Goal: Information Seeking & Learning: Learn about a topic

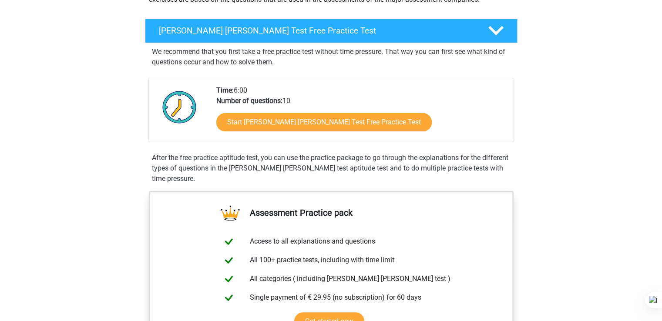
scroll to position [131, 0]
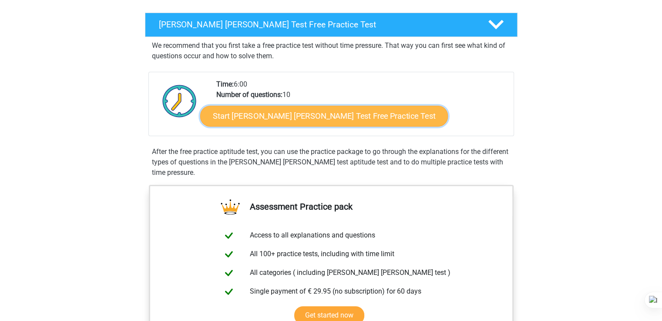
click at [321, 117] on link "Start [PERSON_NAME] [PERSON_NAME] Test Free Practice Test" at bounding box center [324, 116] width 248 height 21
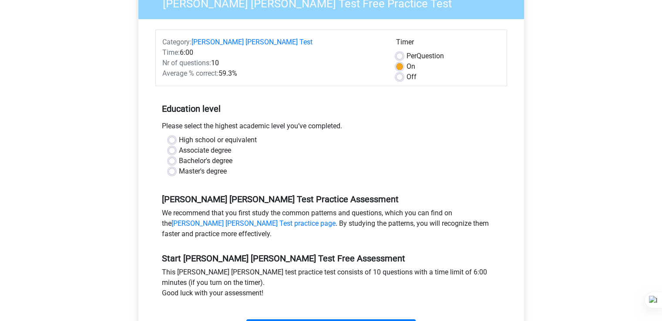
scroll to position [131, 0]
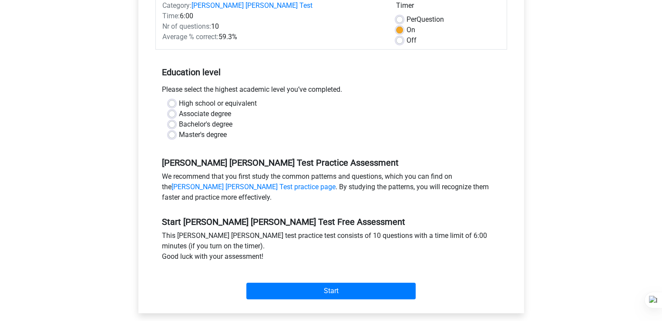
click at [179, 130] on label "Master's degree" at bounding box center [203, 135] width 48 height 10
click at [174, 130] on input "Master's degree" at bounding box center [171, 134] width 7 height 9
radio input "true"
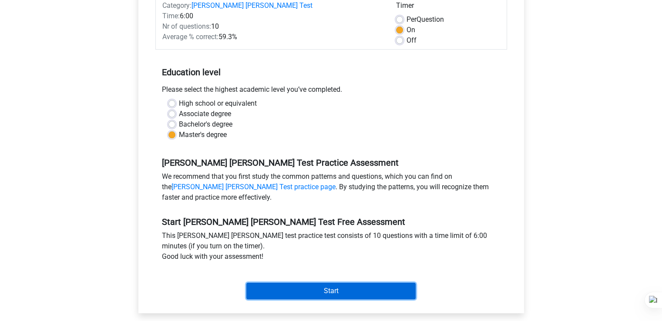
click at [335, 284] on input "Start" at bounding box center [330, 291] width 169 height 17
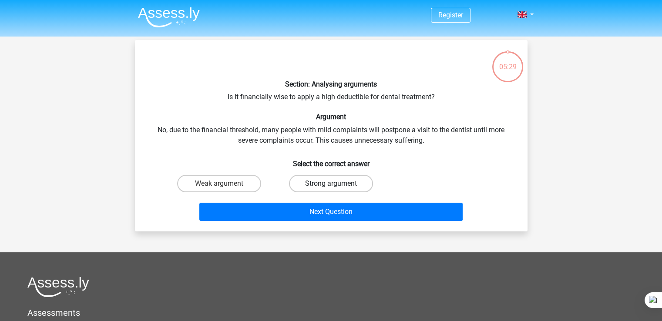
click at [349, 181] on label "Strong argument" at bounding box center [331, 183] width 84 height 17
click at [336, 184] on input "Strong argument" at bounding box center [334, 187] width 6 height 6
radio input "true"
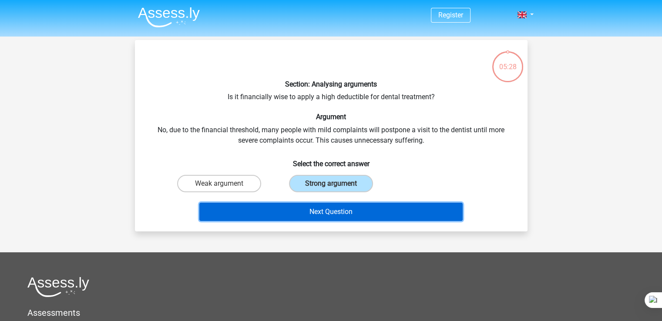
click at [376, 213] on button "Next Question" at bounding box center [330, 212] width 263 height 18
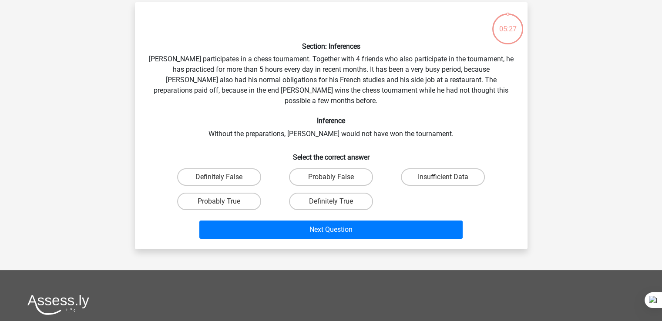
scroll to position [40, 0]
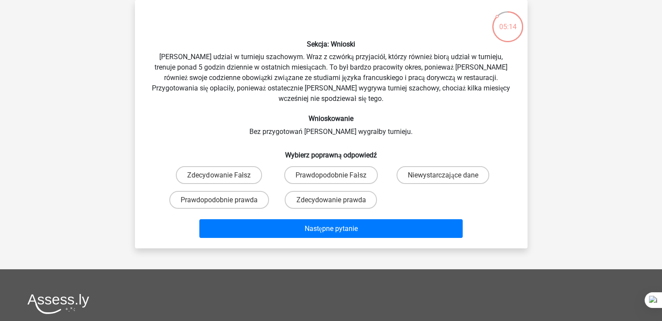
click at [599, 120] on div "Rejestr holenderski angielski" at bounding box center [331, 229] width 662 height 539
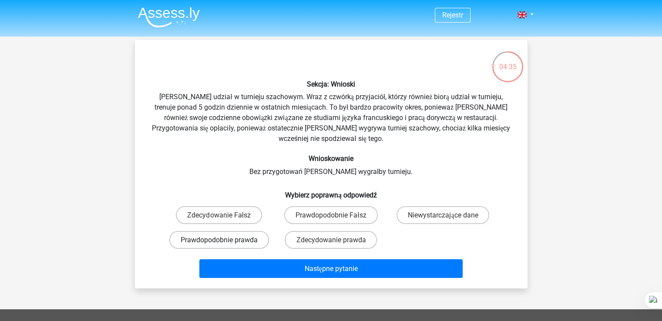
click at [239, 242] on font "Prawdopodobnie prawda" at bounding box center [219, 240] width 77 height 8
click at [225, 242] on input "Prawdopodobnie prawda" at bounding box center [222, 243] width 6 height 6
radio input "true"
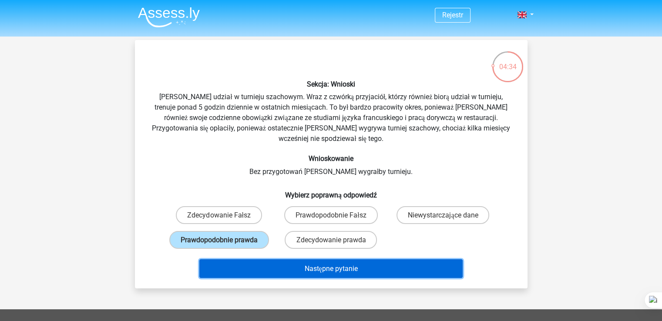
click at [348, 268] on font "Następne pytanie" at bounding box center [330, 269] width 53 height 8
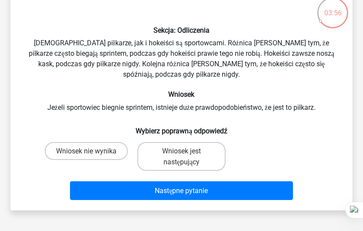
scroll to position [40, 0]
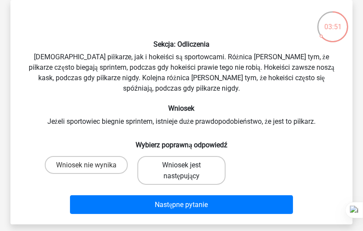
click at [159, 168] on label "Wniosek jest następujący" at bounding box center [182, 170] width 88 height 29
click at [182, 168] on input "Wniosek jest następujący" at bounding box center [185, 167] width 6 height 6
radio input "true"
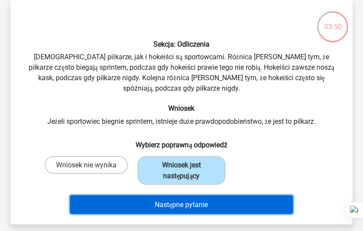
click at [159, 202] on font "Następne pytanie" at bounding box center [181, 204] width 53 height 8
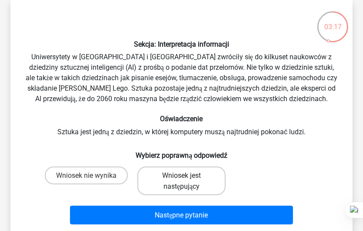
click at [179, 179] on font "Wniosek jest następujący" at bounding box center [181, 180] width 39 height 19
click at [182, 179] on input "Wniosek jest następujący" at bounding box center [185, 178] width 6 height 6
radio input "true"
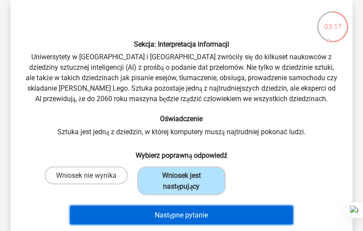
click at [194, 215] on font "Następne pytanie" at bounding box center [181, 215] width 53 height 8
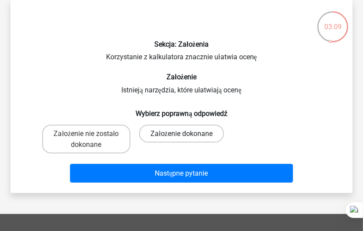
click at [183, 126] on label "Założenie dokonane" at bounding box center [181, 133] width 85 height 18
click at [183, 133] on input "Założenie dokonane" at bounding box center [185, 136] width 6 height 6
radio input "true"
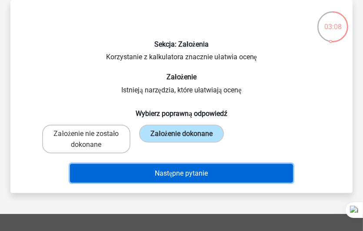
click at [188, 173] on font "Następne pytanie" at bounding box center [181, 173] width 53 height 8
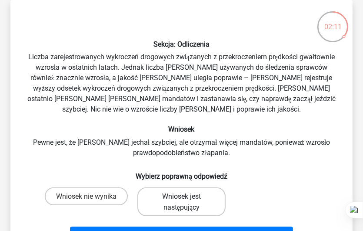
click at [177, 194] on font "Wniosek jest następujący" at bounding box center [181, 201] width 39 height 19
click at [182, 196] on input "Wniosek jest następujący" at bounding box center [185, 199] width 6 height 6
radio input "true"
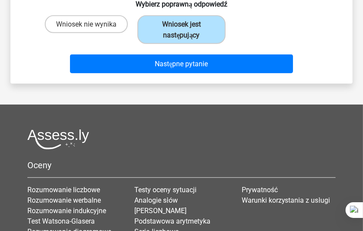
scroll to position [214, 0]
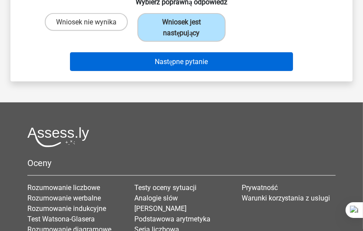
drag, startPoint x: 229, startPoint y: 83, endPoint x: 242, endPoint y: 61, distance: 25.2
click at [242, 62] on div "Rejestr holenderski angielski" at bounding box center [181, 59] width 363 height 546
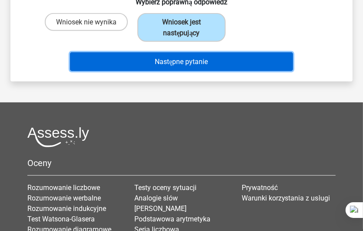
click at [244, 61] on button "Następne pytanie" at bounding box center [181, 61] width 223 height 19
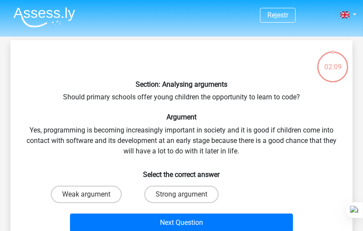
scroll to position [40, 0]
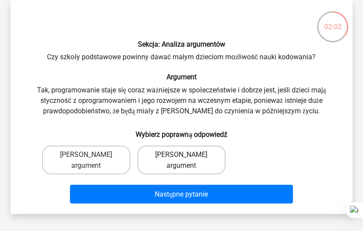
click at [181, 155] on font "Mocny argument" at bounding box center [182, 159] width 52 height 19
click at [182, 155] on input "Mocny argument" at bounding box center [185, 157] width 6 height 6
radio input "true"
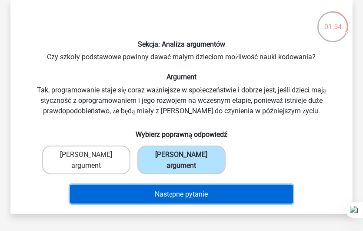
click at [245, 185] on button "Następne pytanie" at bounding box center [181, 194] width 223 height 19
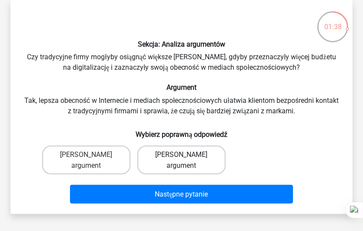
click at [188, 155] on font "Mocny argument" at bounding box center [182, 159] width 52 height 19
click at [188, 155] on input "Mocny argument" at bounding box center [185, 157] width 6 height 6
radio input "true"
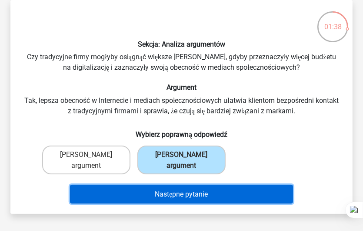
click at [221, 185] on button "Następne pytanie" at bounding box center [181, 194] width 223 height 19
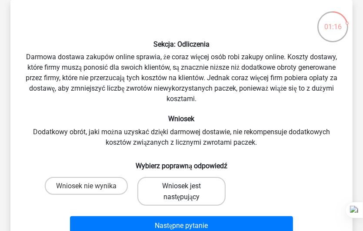
click at [202, 188] on label "Wniosek jest następujący" at bounding box center [182, 191] width 88 height 29
click at [188, 188] on input "Wniosek jest następujący" at bounding box center [185, 188] width 6 height 6
radio input "true"
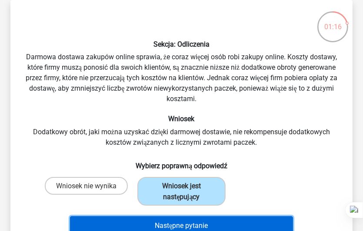
click at [217, 223] on button "Następne pytanie" at bounding box center [181, 225] width 223 height 19
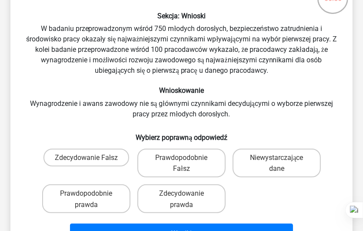
scroll to position [84, 0]
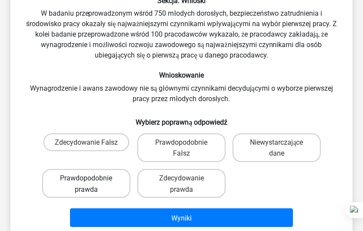
click at [114, 183] on label "Prawdopodobnie prawda" at bounding box center [86, 183] width 88 height 29
click at [92, 183] on input "Prawdopodobnie prawda" at bounding box center [90, 181] width 6 height 6
radio input "true"
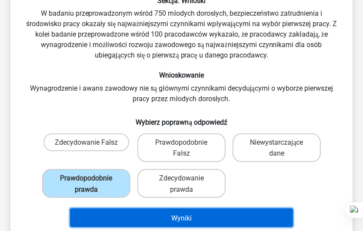
click at [204, 219] on button "Wyniki" at bounding box center [181, 217] width 223 height 19
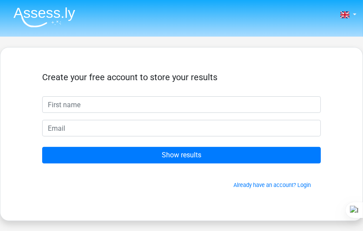
click at [117, 100] on input "text" at bounding box center [181, 104] width 279 height 17
type input "Angie"
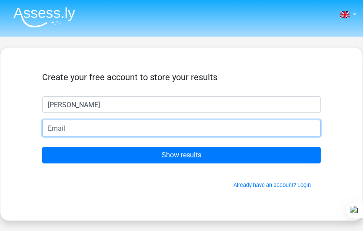
click at [114, 128] on input "email" at bounding box center [181, 128] width 279 height 17
type input "akrzyzowskaa@gmail.com"
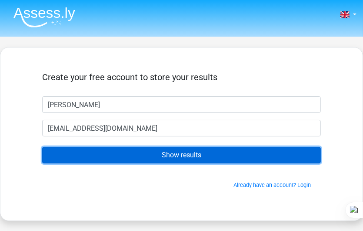
click at [149, 158] on input "Show results" at bounding box center [181, 155] width 279 height 17
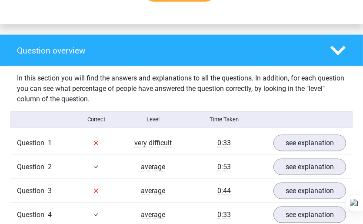
scroll to position [653, 0]
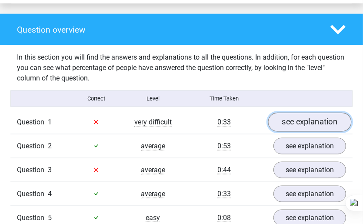
click at [305, 113] on link "see explanation" at bounding box center [310, 122] width 84 height 19
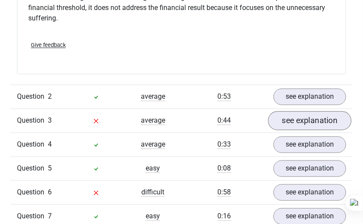
scroll to position [957, 0]
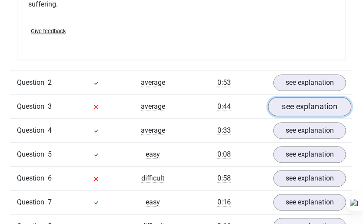
click at [290, 97] on link "see explanation" at bounding box center [310, 106] width 84 height 19
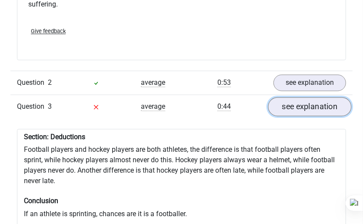
click at [295, 97] on link "see explanation" at bounding box center [310, 106] width 84 height 19
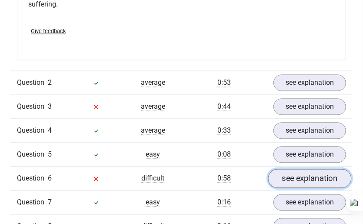
click at [306, 169] on link "see explanation" at bounding box center [310, 178] width 84 height 19
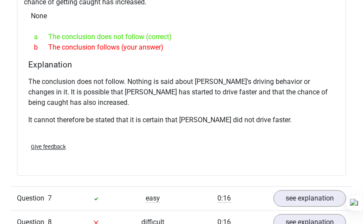
scroll to position [1392, 0]
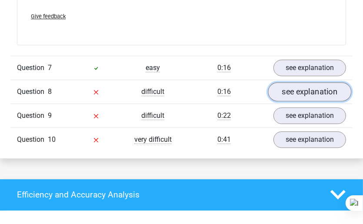
click at [285, 82] on link "see explanation" at bounding box center [310, 91] width 84 height 19
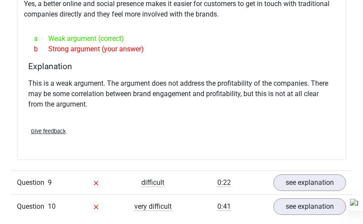
scroll to position [1654, 0]
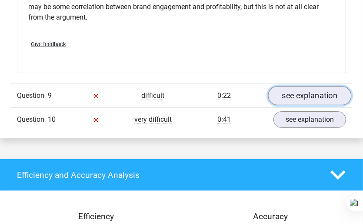
click at [292, 87] on link "see explanation" at bounding box center [310, 96] width 84 height 19
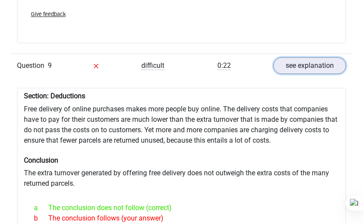
scroll to position [1697, 0]
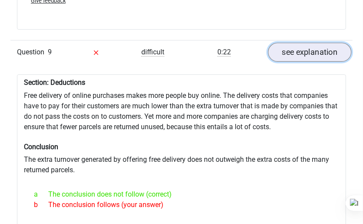
click at [299, 43] on link "see explanation" at bounding box center [310, 52] width 84 height 19
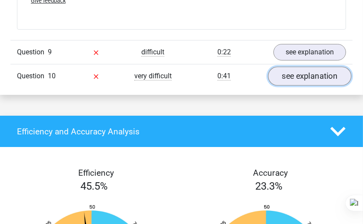
click at [291, 67] on link "see explanation" at bounding box center [310, 76] width 84 height 19
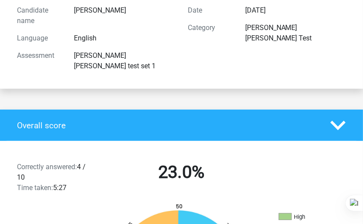
scroll to position [131, 0]
